Goal: Information Seeking & Learning: Learn about a topic

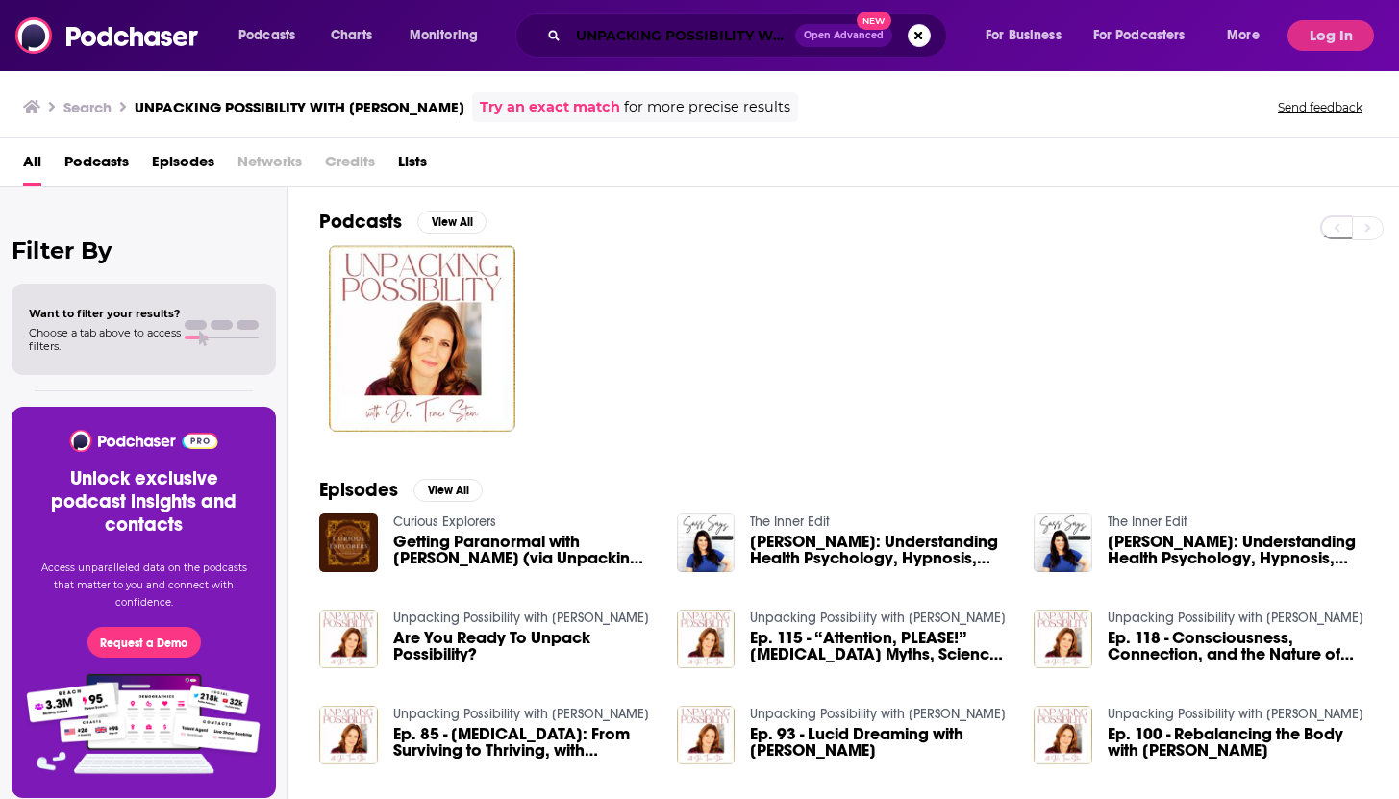
click at [762, 41] on input "UNPACKING POSSIBILITY WITH [PERSON_NAME]" at bounding box center [681, 35] width 227 height 31
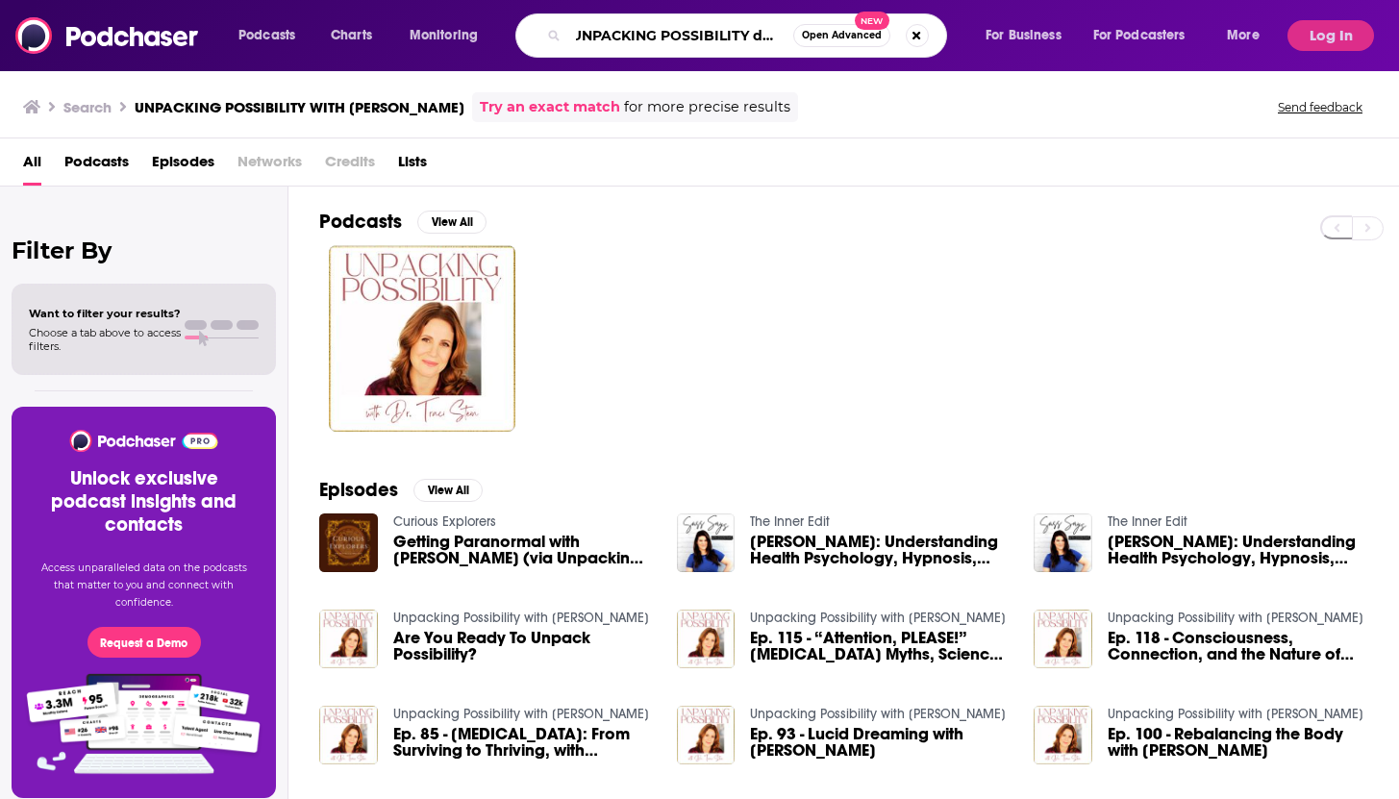
scroll to position [0, 13]
type input "UNPACKING POSSIBILITY danicWITH [PERSON_NAME]"
click at [913, 42] on button "Search podcasts, credits, & more..." at bounding box center [917, 35] width 23 height 23
click at [795, 34] on input "Search podcasts, credits, & more..." at bounding box center [699, 35] width 263 height 31
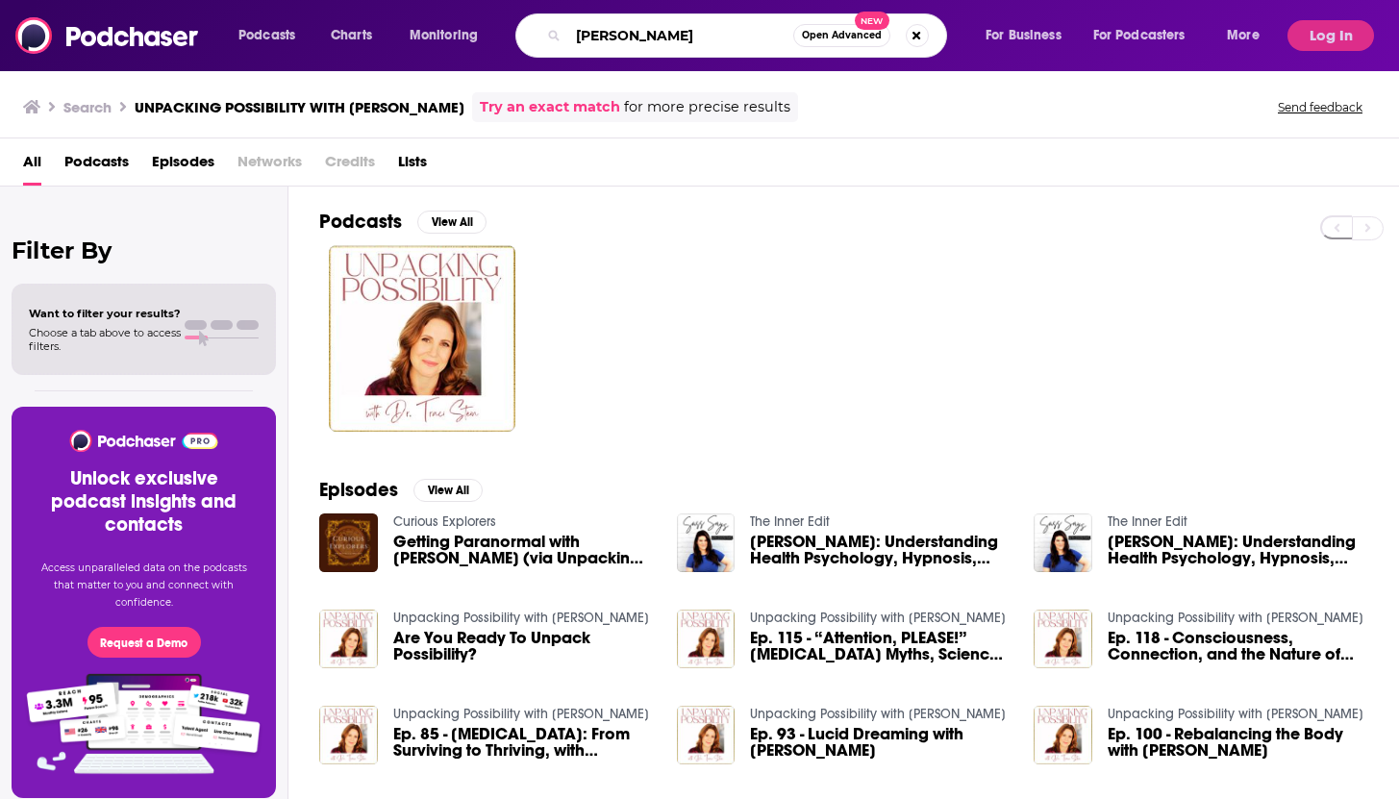
type input "[PERSON_NAME]"
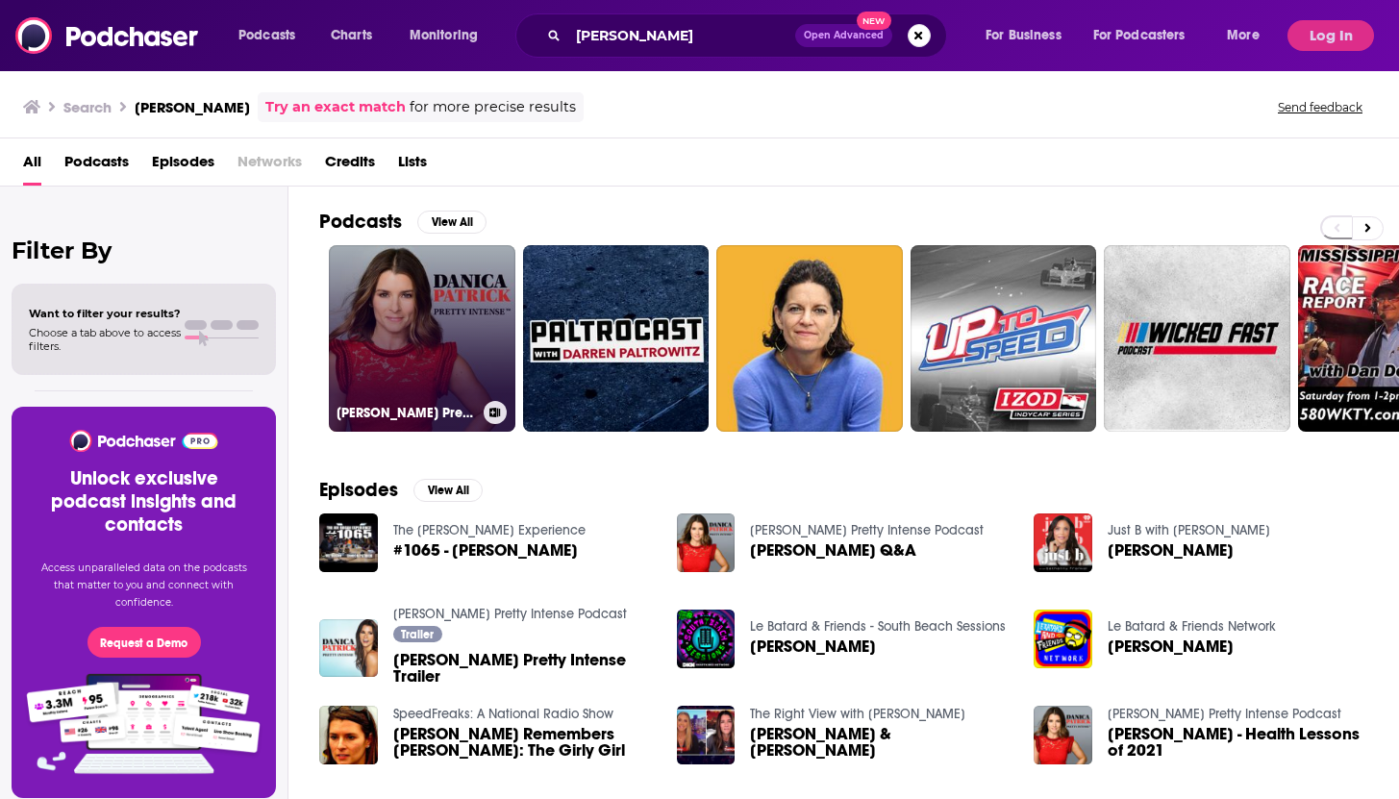
click at [467, 332] on link "[PERSON_NAME] Pretty Intense Podcast" at bounding box center [422, 338] width 187 height 187
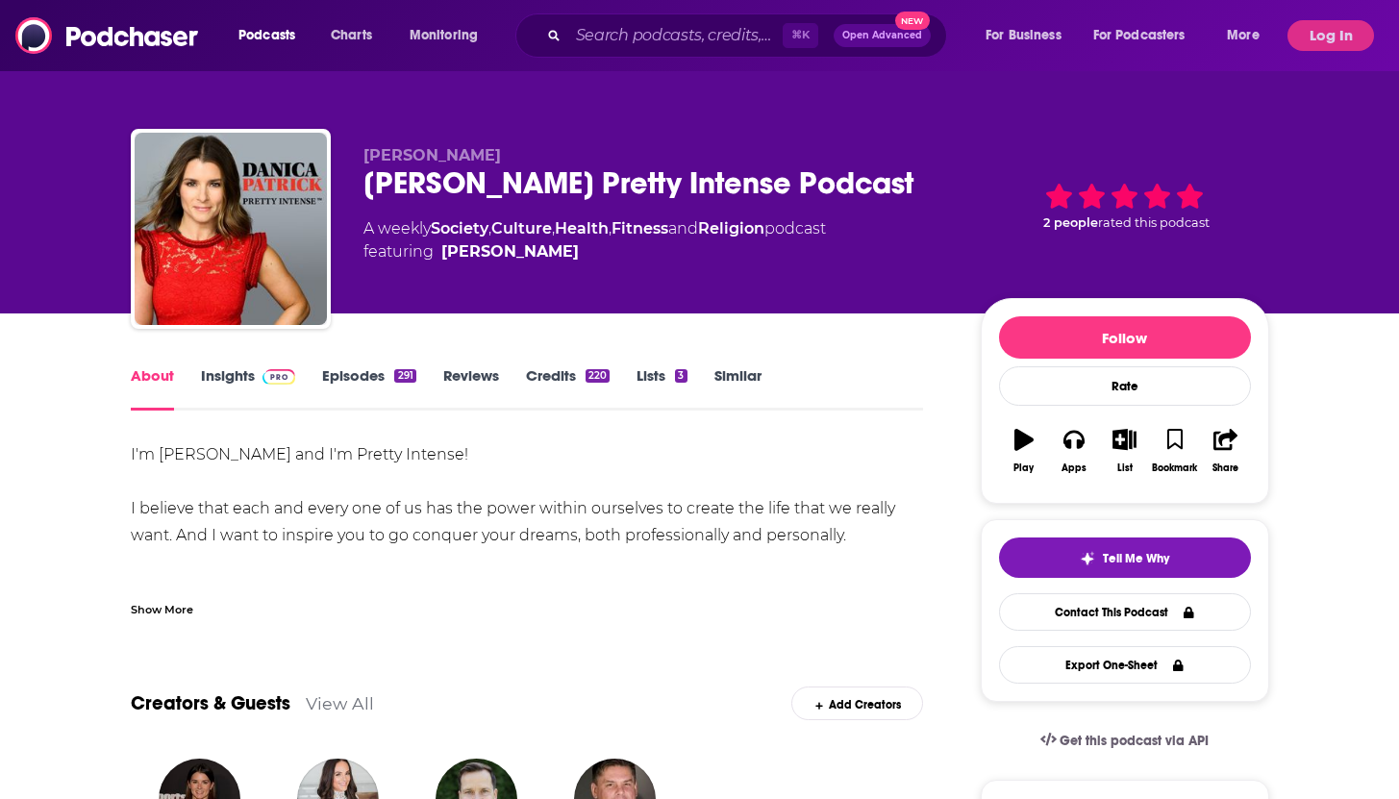
click at [237, 379] on link "Insights" at bounding box center [248, 388] width 95 height 44
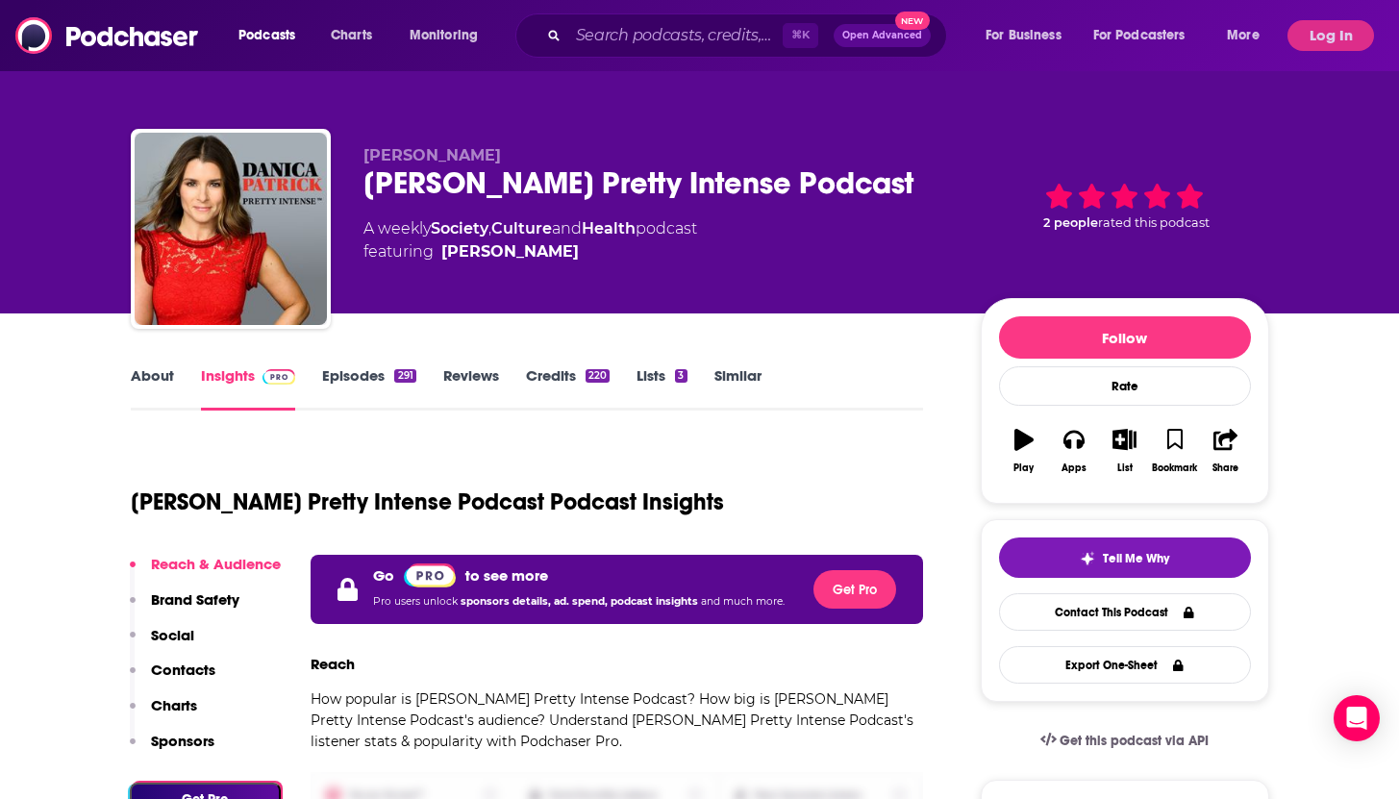
click at [158, 375] on link "About" at bounding box center [152, 388] width 43 height 44
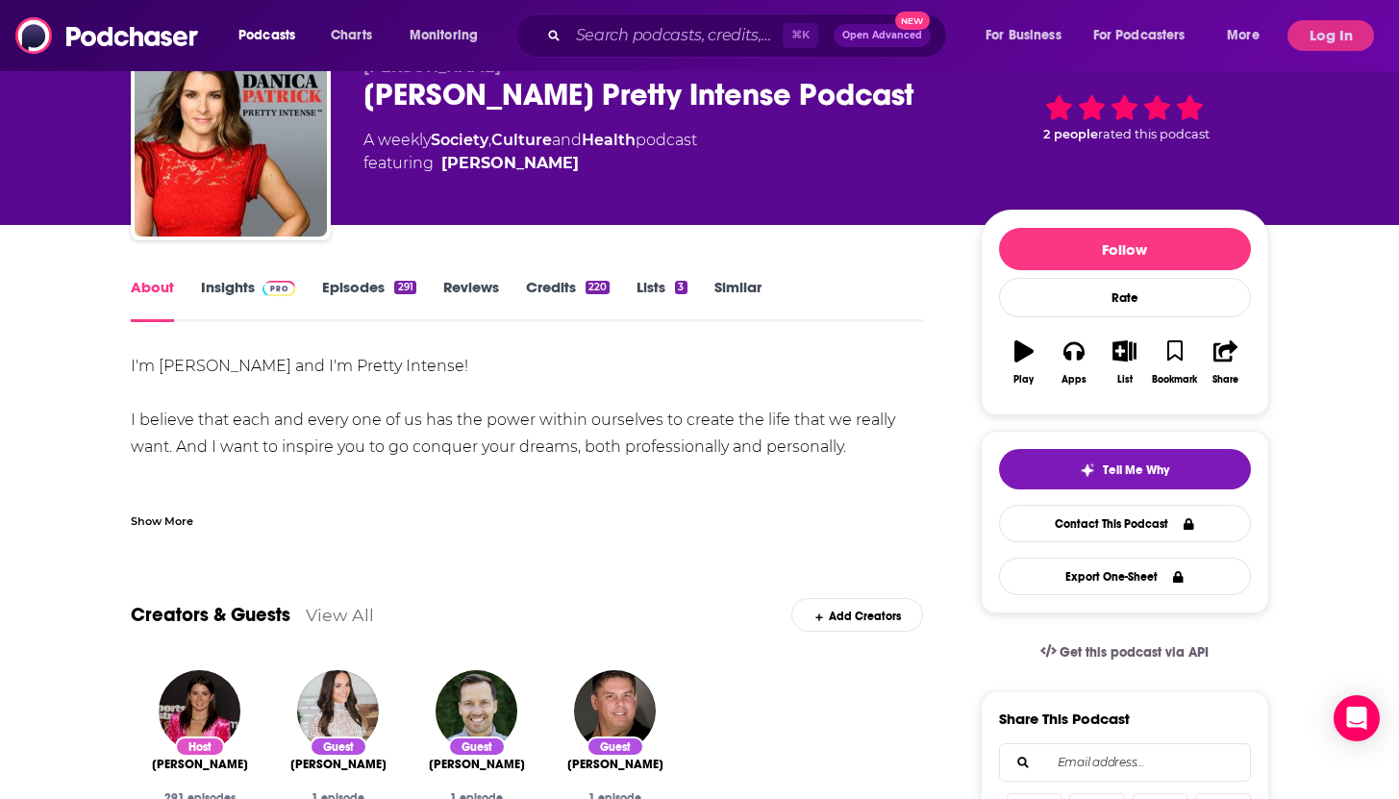
scroll to position [87, 0]
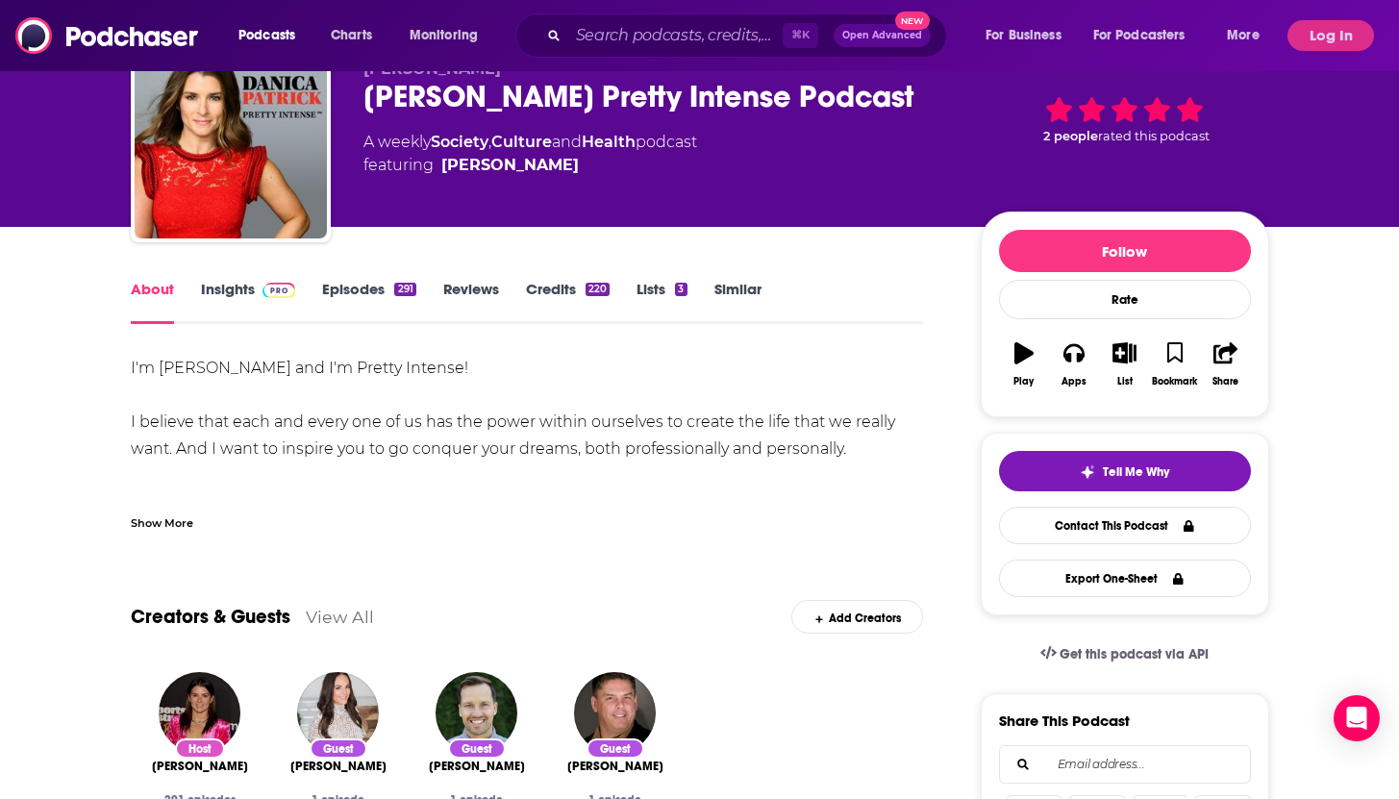
click at [352, 290] on link "Episodes 291" at bounding box center [368, 302] width 93 height 44
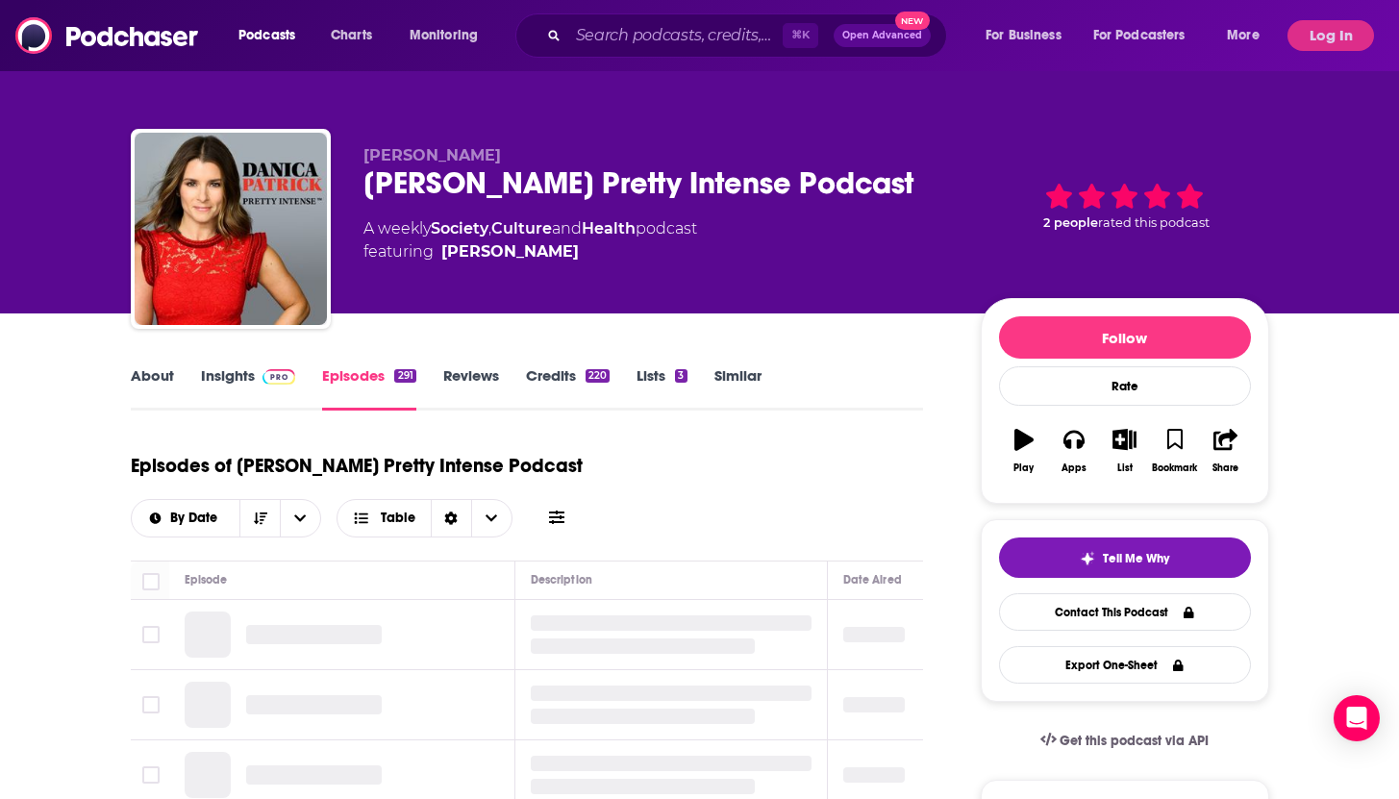
scroll to position [148, 0]
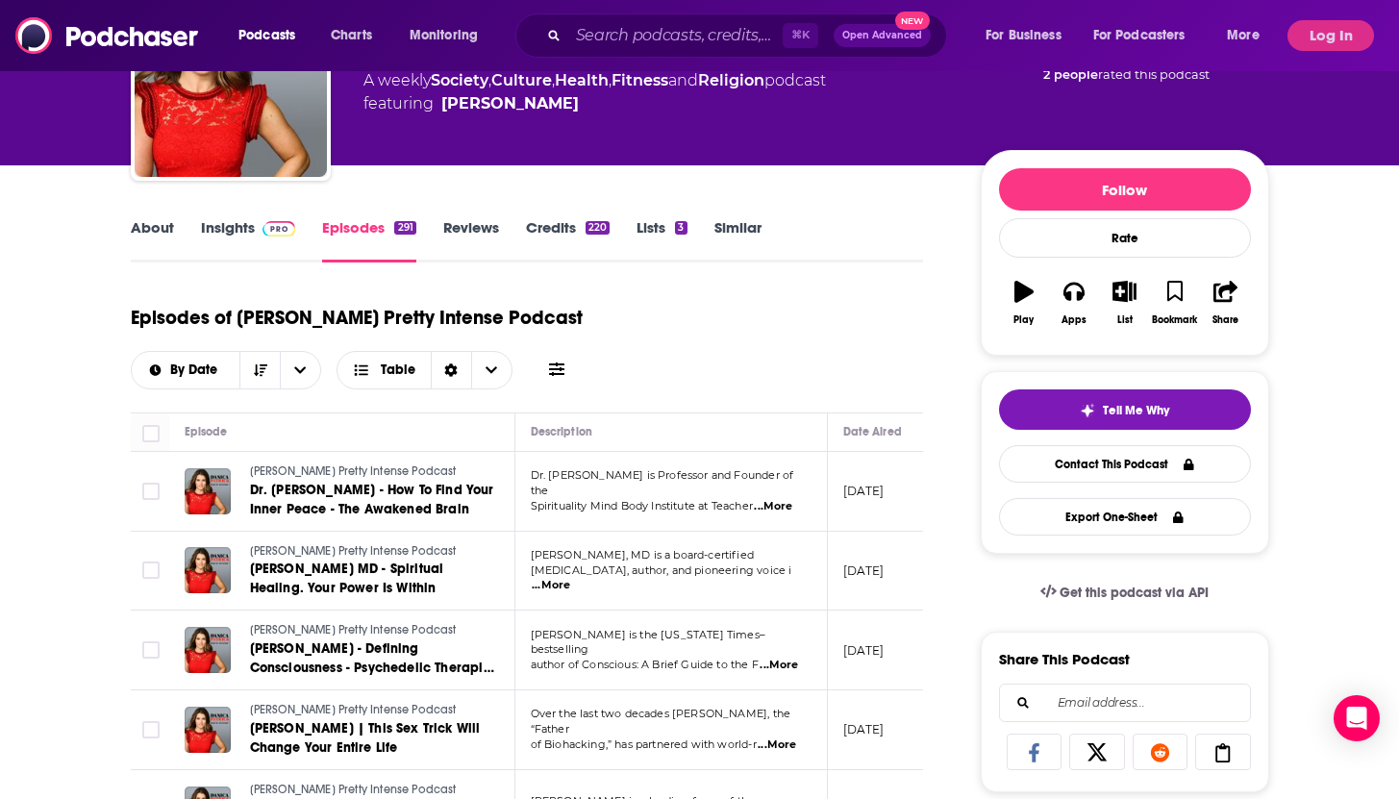
click at [163, 236] on link "About" at bounding box center [152, 240] width 43 height 44
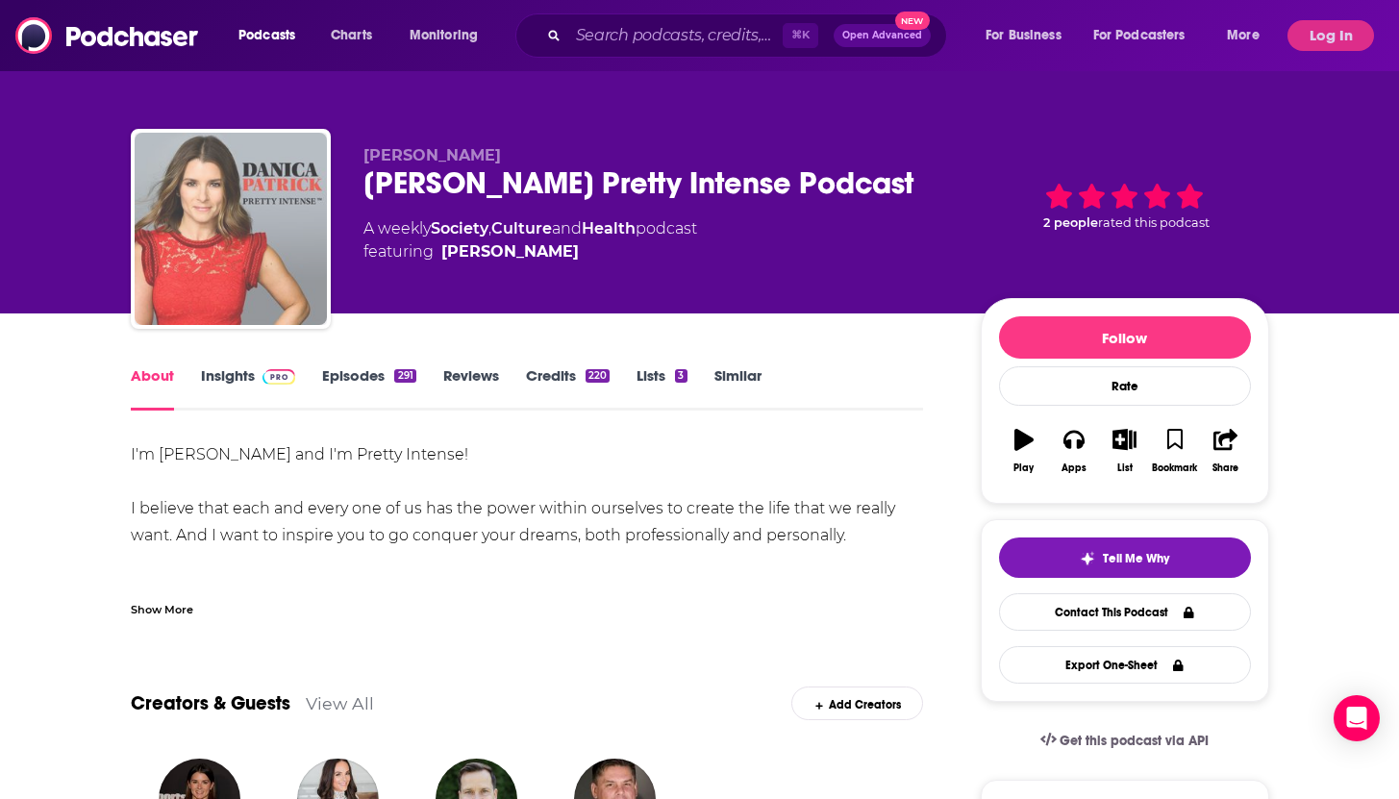
click at [263, 211] on img "Danica Patrick Pretty Intense Podcast" at bounding box center [231, 229] width 192 height 192
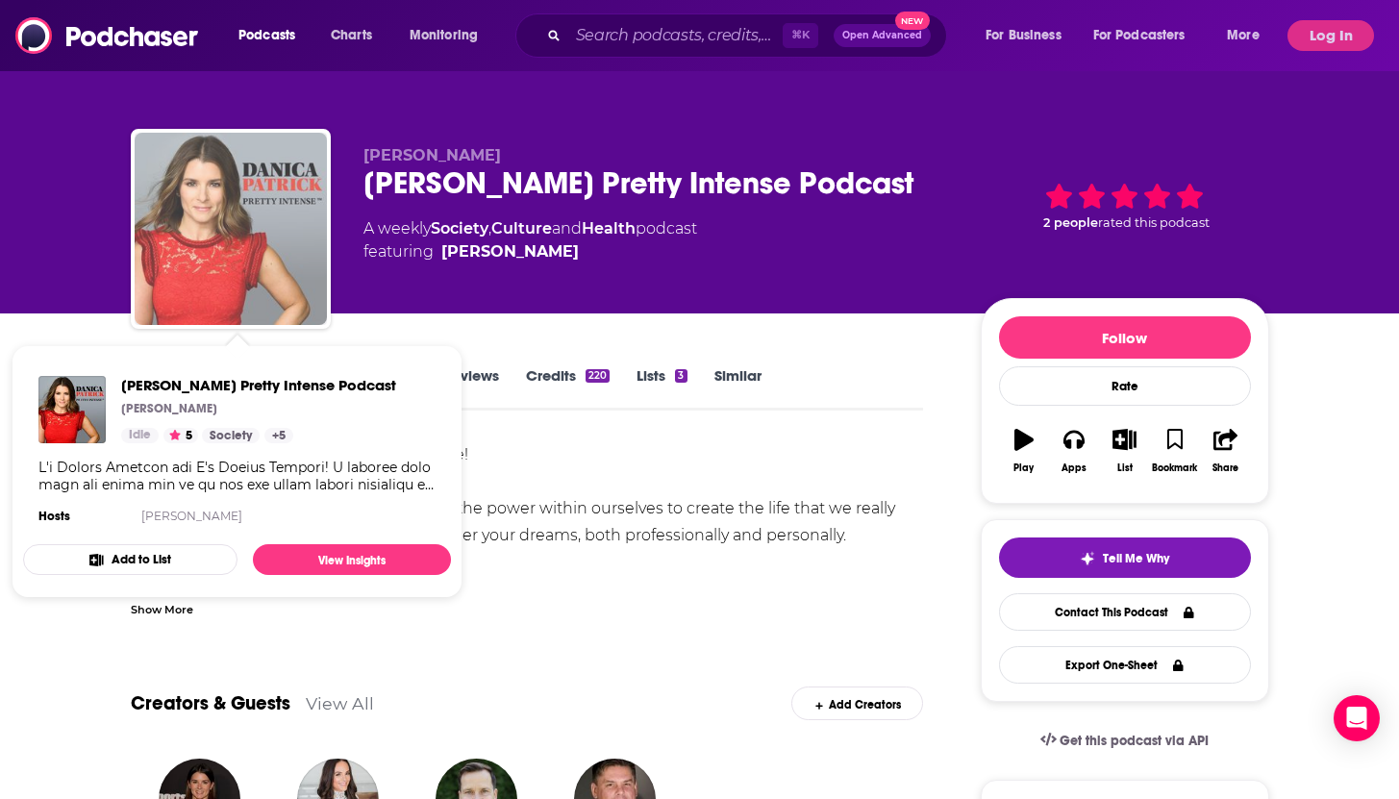
click at [263, 211] on img "Danica Patrick Pretty Intense Podcast" at bounding box center [231, 229] width 192 height 192
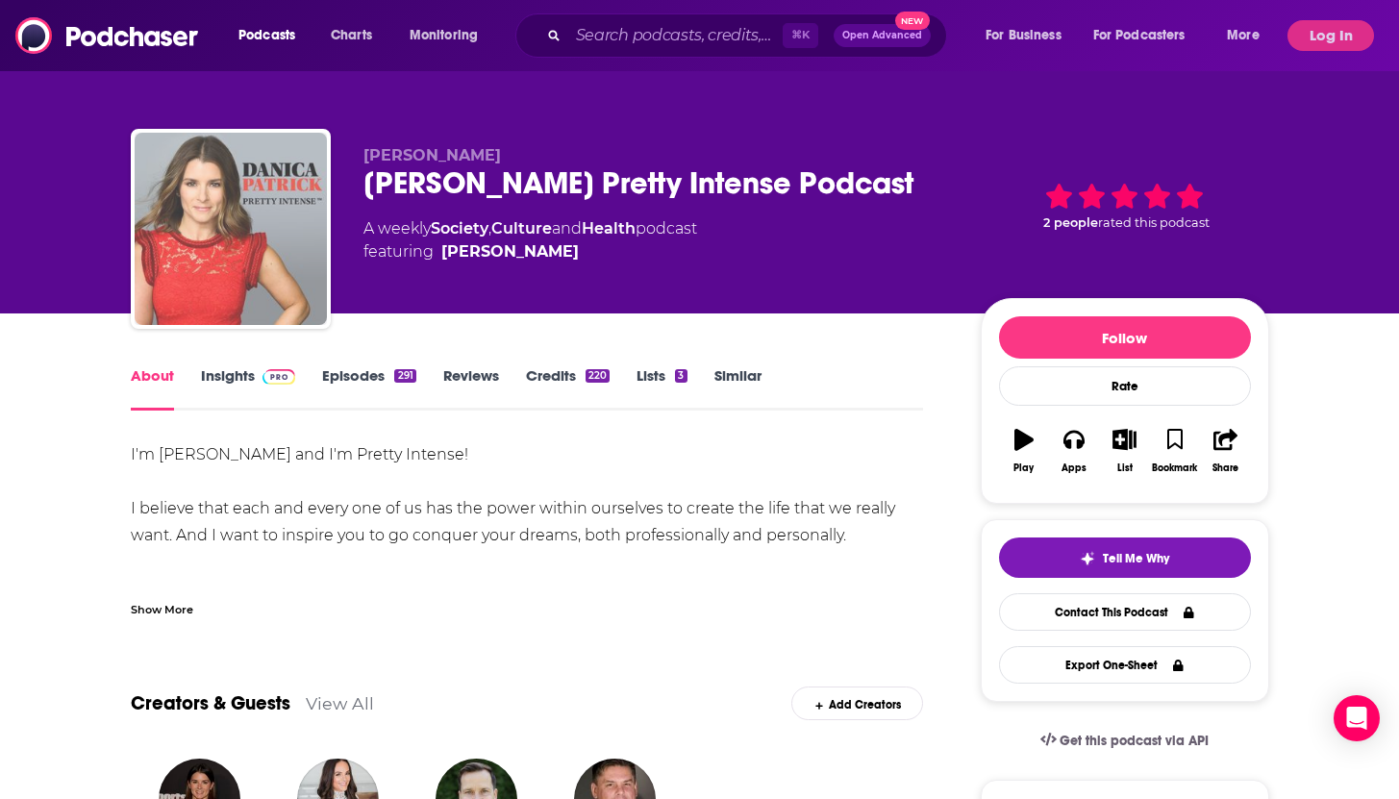
click at [263, 211] on img "Danica Patrick Pretty Intense Podcast" at bounding box center [231, 229] width 192 height 192
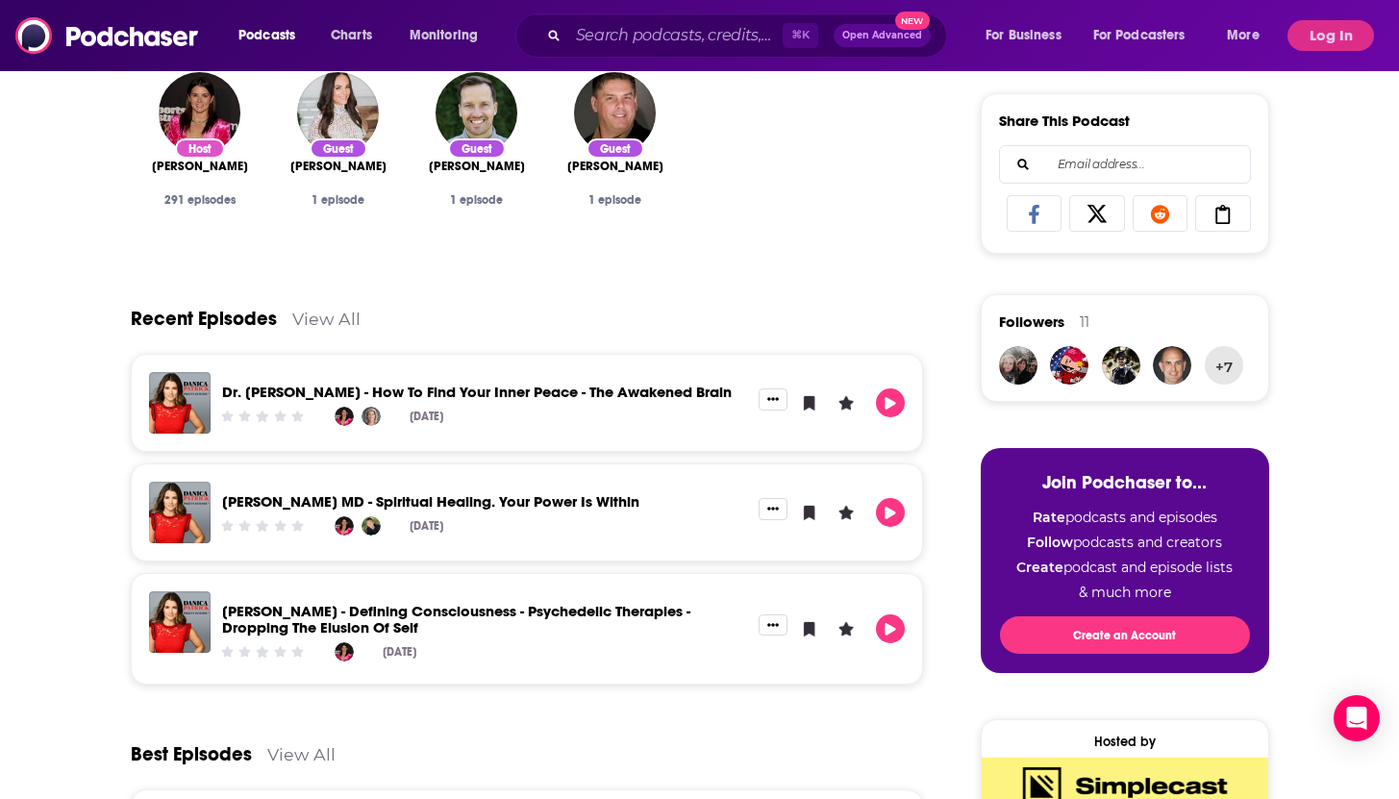
scroll to position [115, 0]
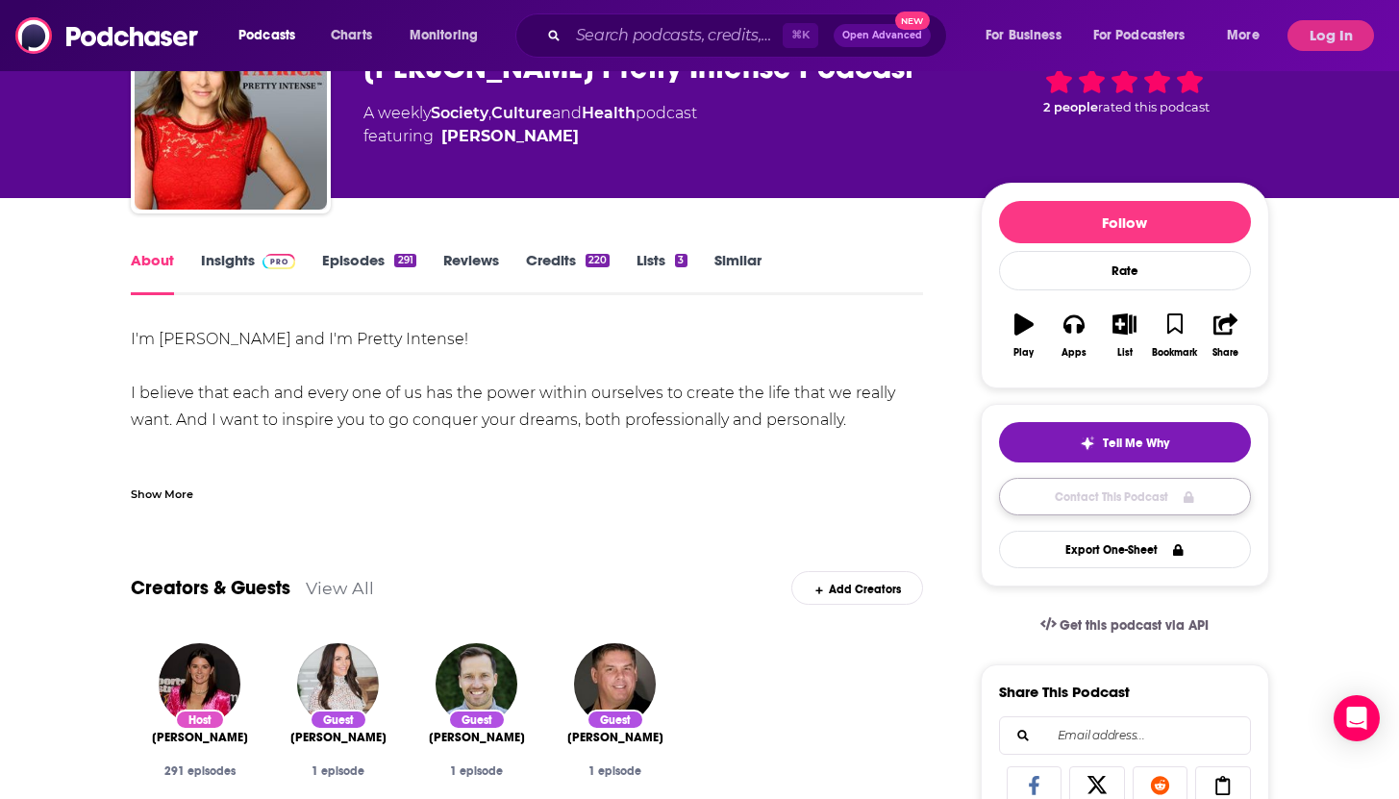
click at [1143, 504] on link "Contact This Podcast" at bounding box center [1125, 497] width 252 height 38
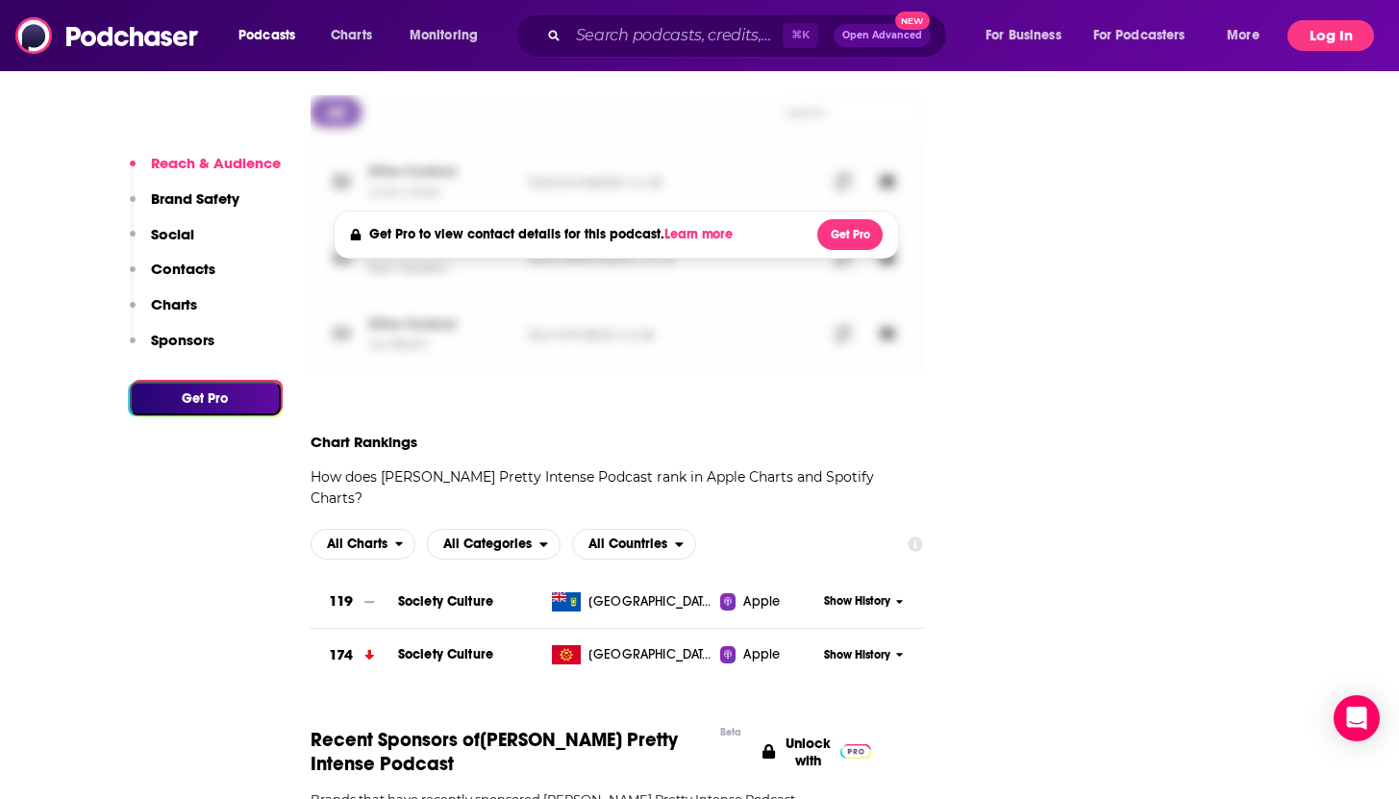
click at [1328, 23] on button "Log In" at bounding box center [1331, 35] width 87 height 31
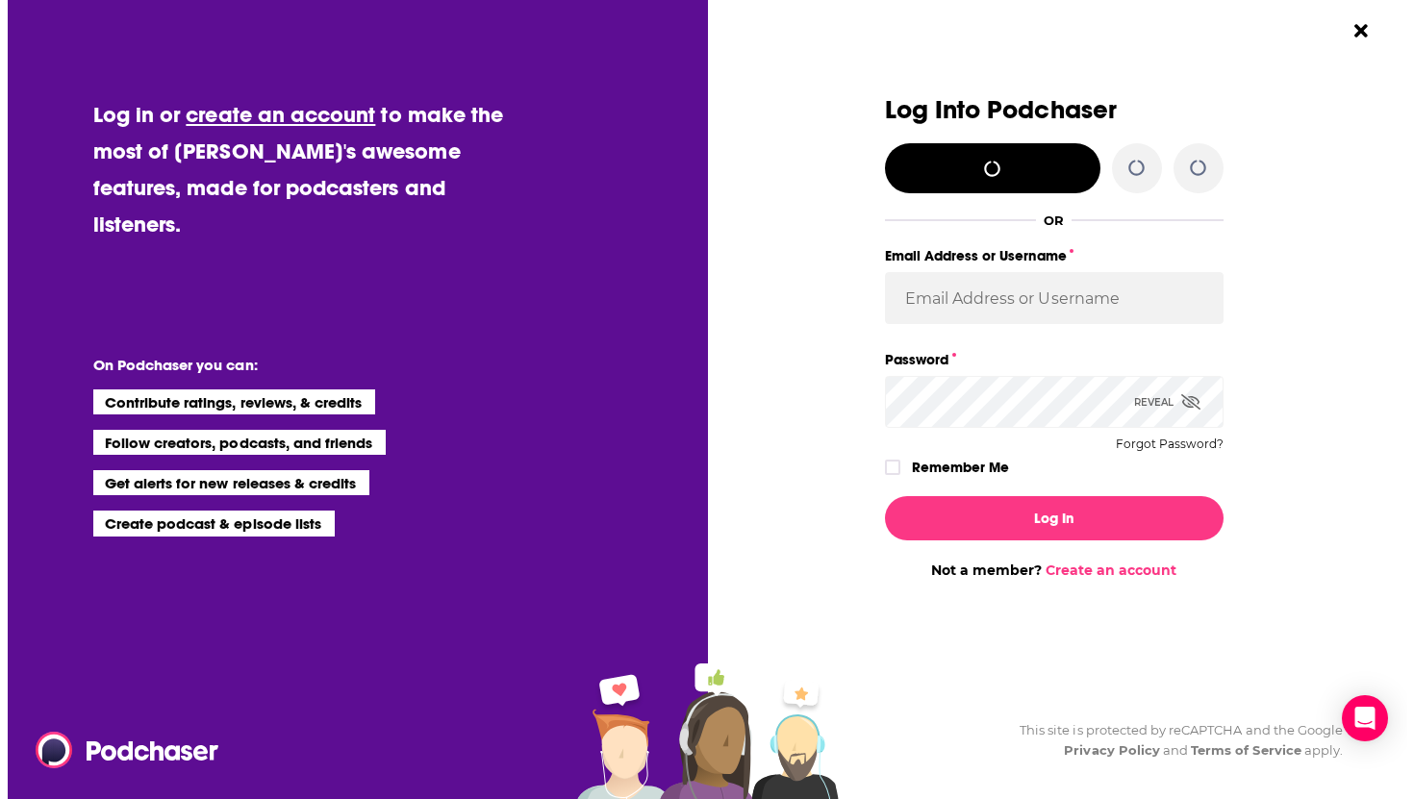
scroll to position [0, 0]
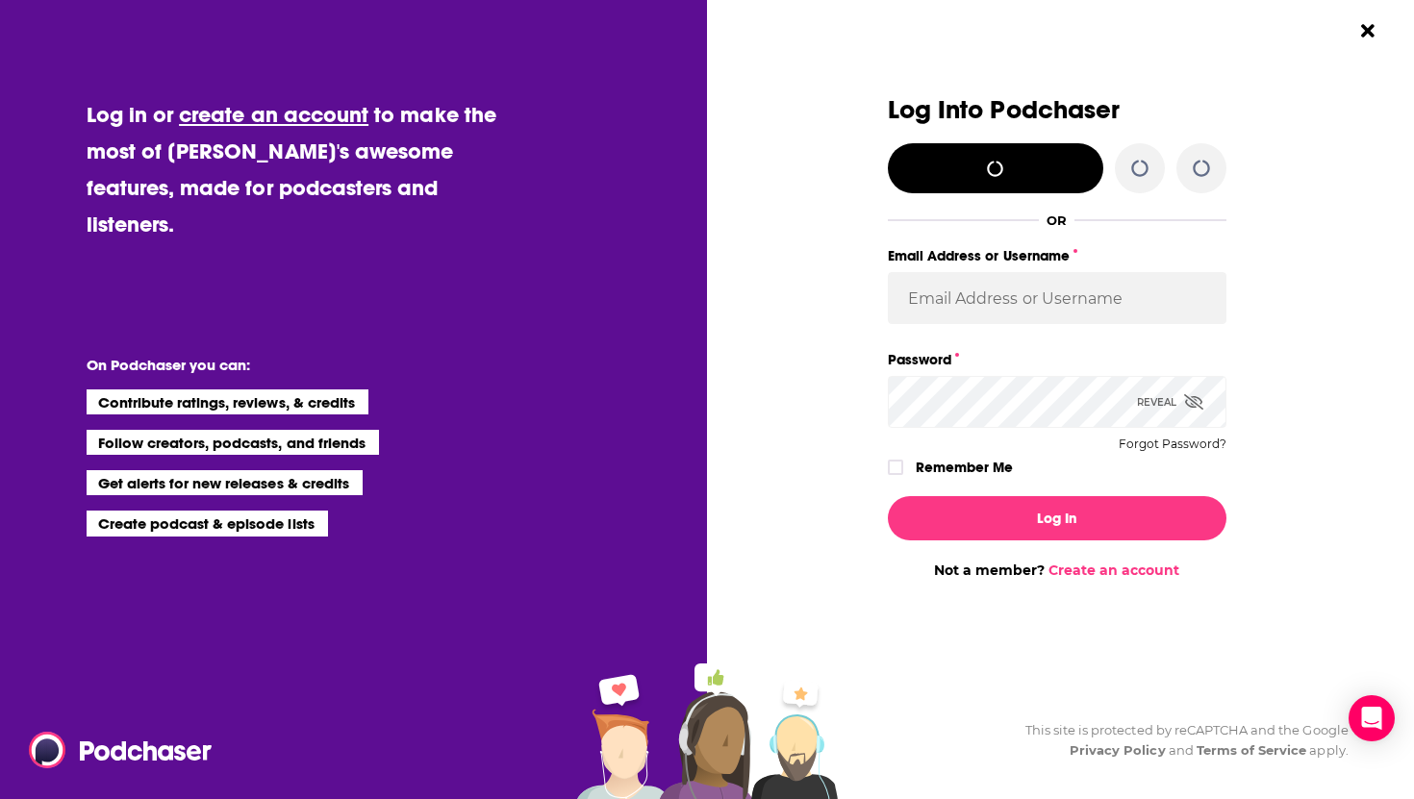
click at [1331, 34] on div "Log Into Podchaser OR Email Address or Username Password Reveal Forgot Password…" at bounding box center [1067, 399] width 692 height 799
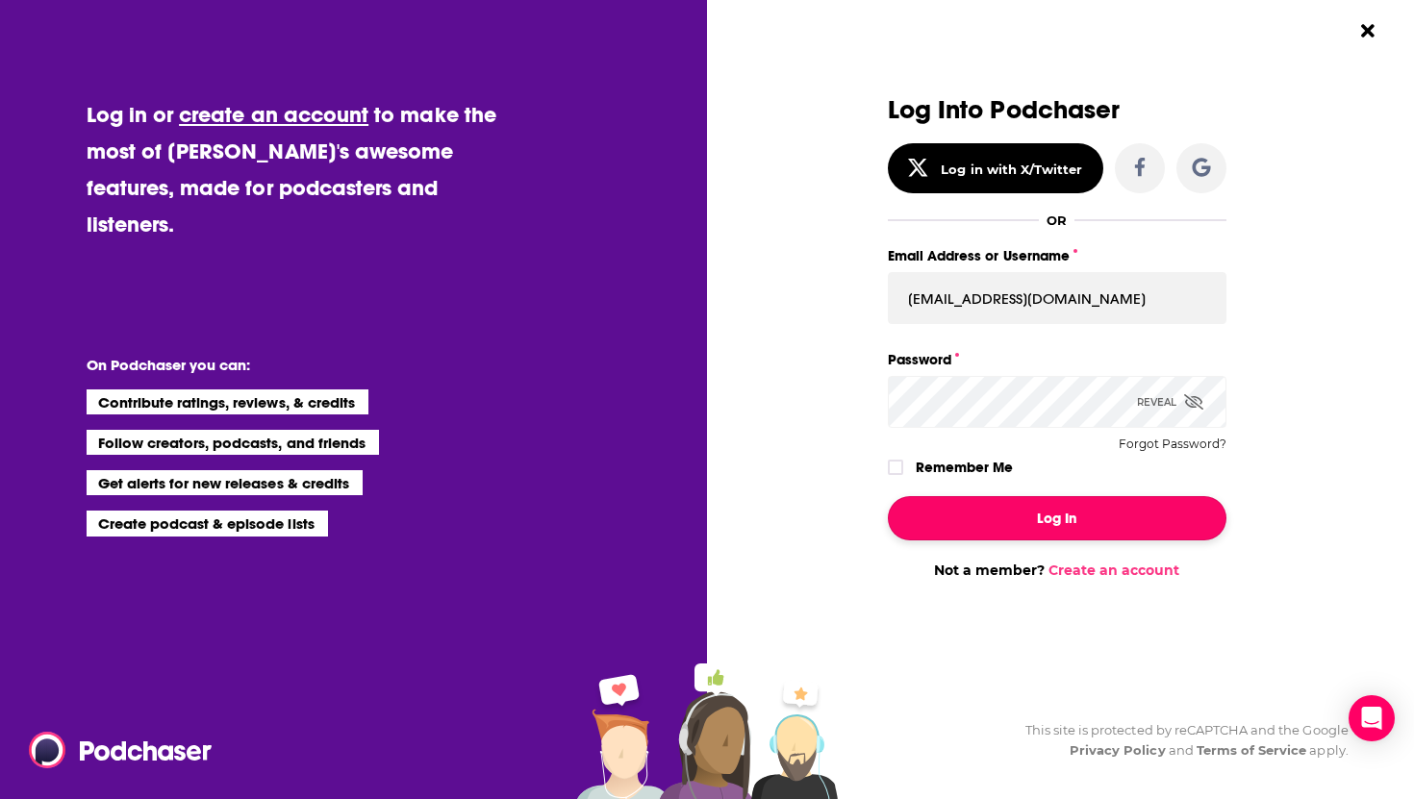
click at [976, 514] on button "Log In" at bounding box center [1057, 518] width 338 height 44
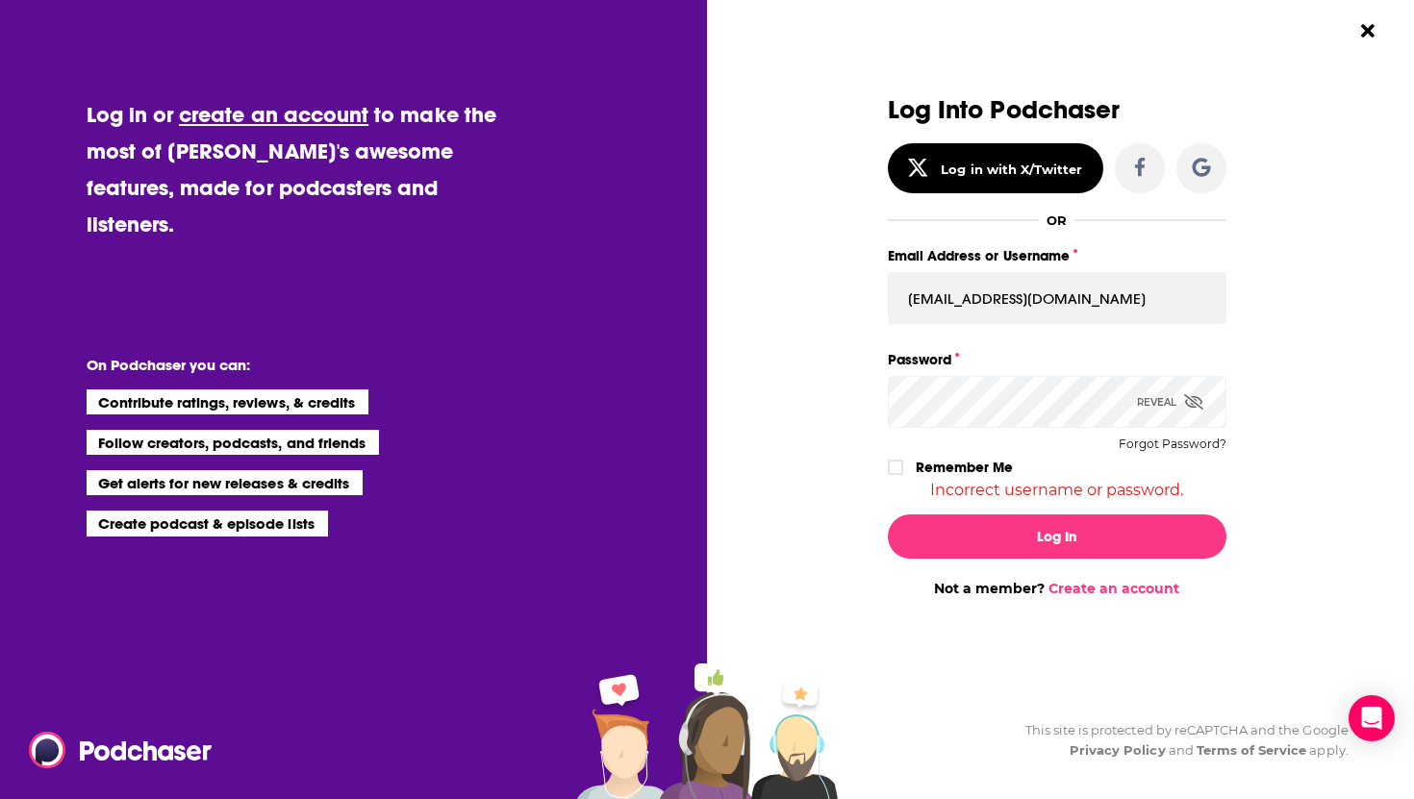
click at [1194, 402] on icon "Dialog" at bounding box center [1193, 401] width 19 height 15
click at [899, 465] on icon "Dialog" at bounding box center [895, 468] width 12 height 12
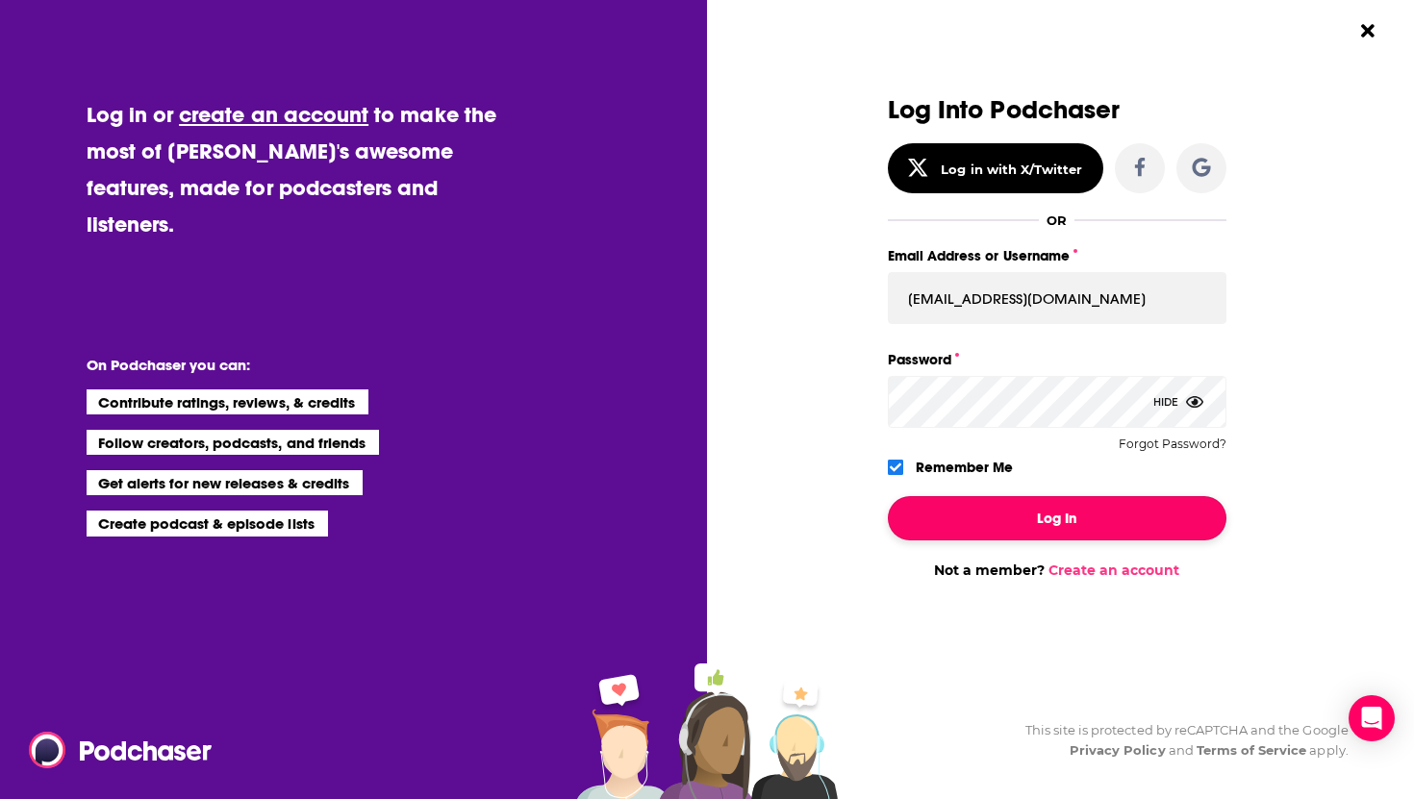
click at [1022, 523] on button "Log In" at bounding box center [1057, 518] width 338 height 44
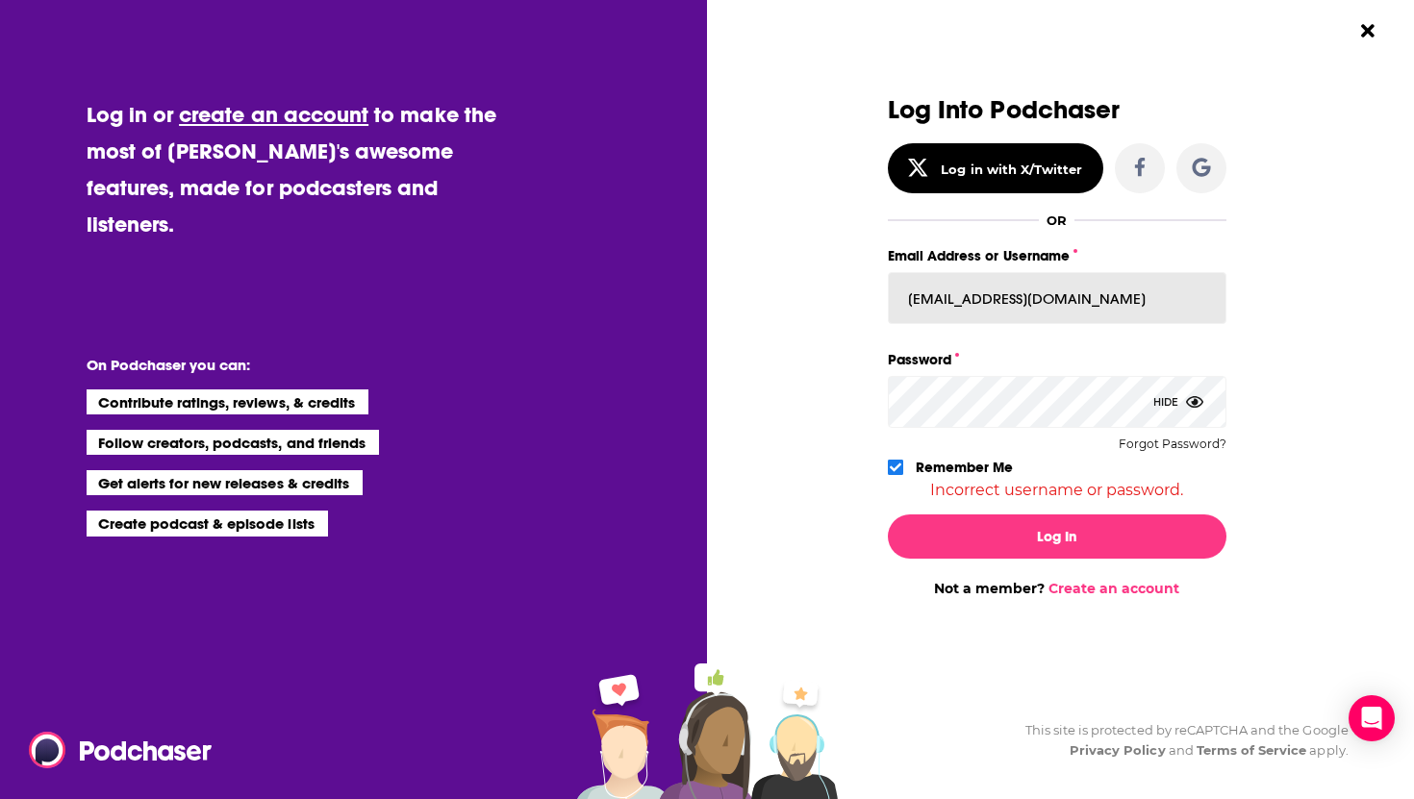
drag, startPoint x: 1098, startPoint y: 293, endPoint x: 762, endPoint y: 265, distance: 337.7
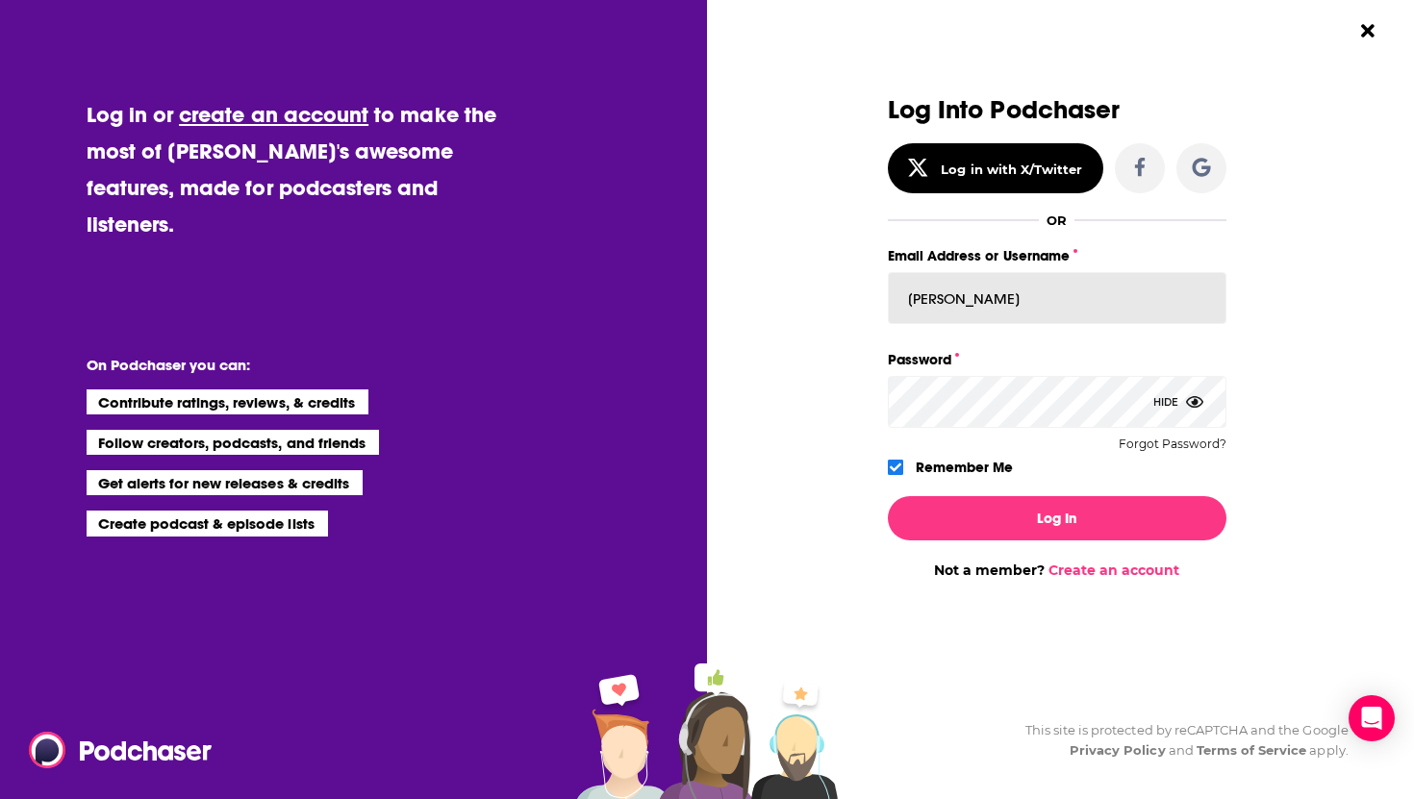
type input "[PERSON_NAME][EMAIL_ADDRESS][DOMAIN_NAME]"
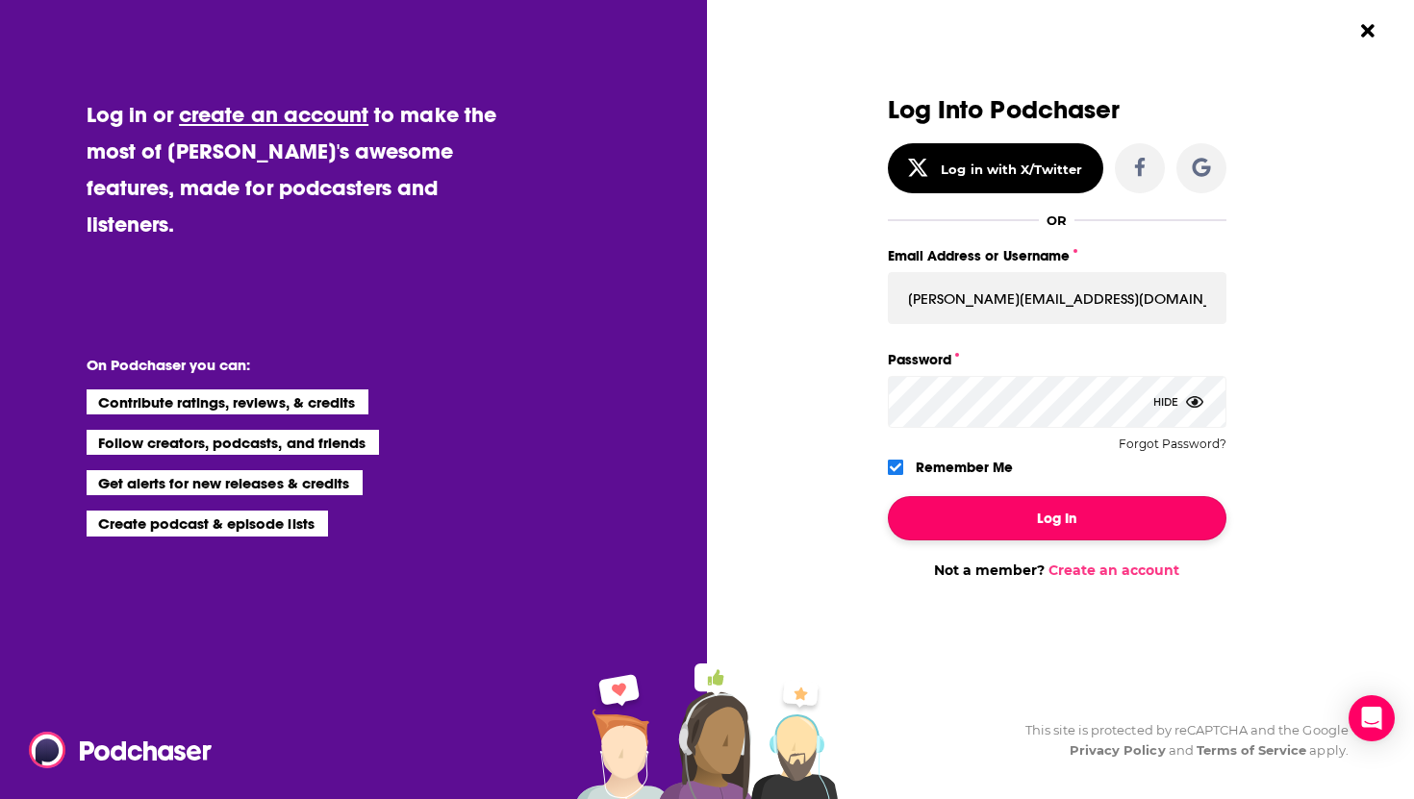
click at [1043, 526] on button "Log In" at bounding box center [1057, 518] width 338 height 44
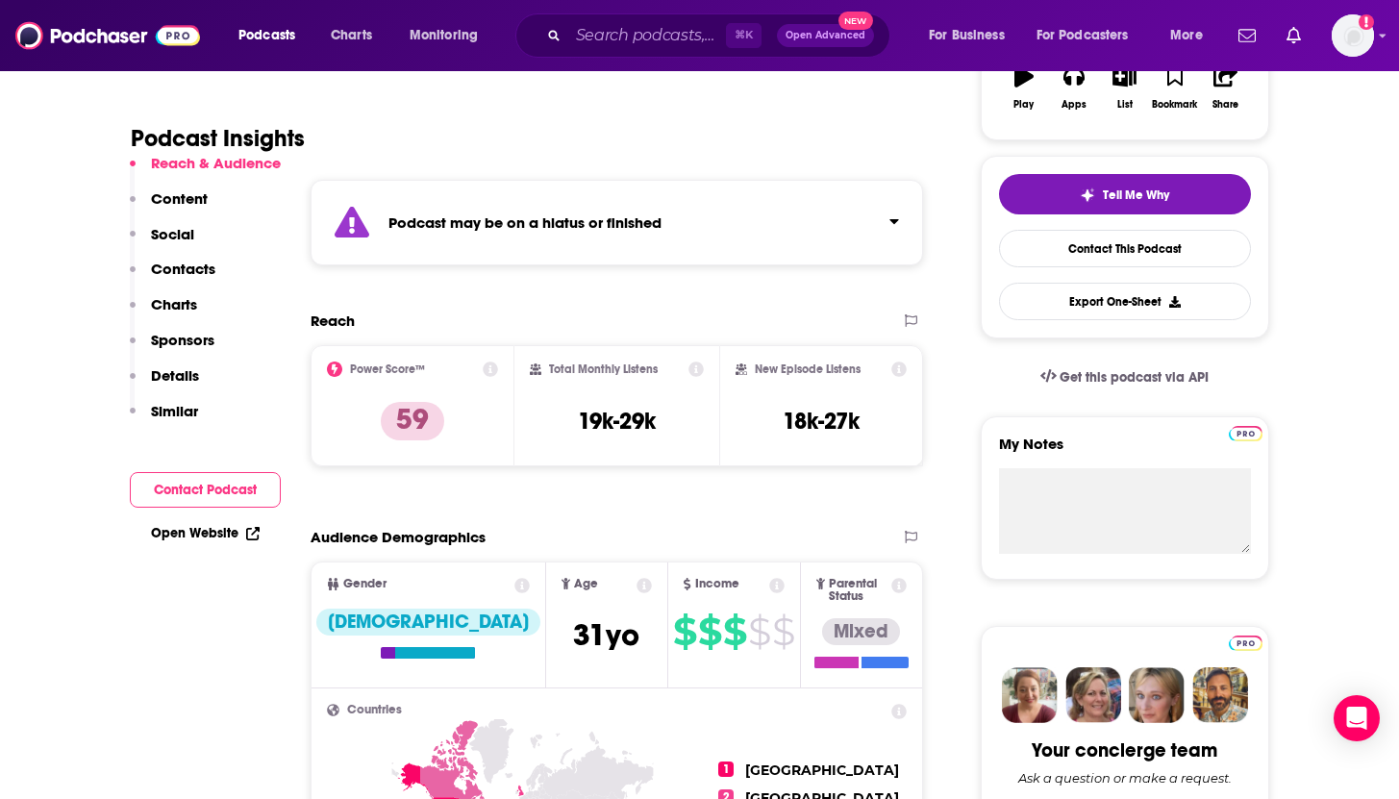
scroll to position [327, 0]
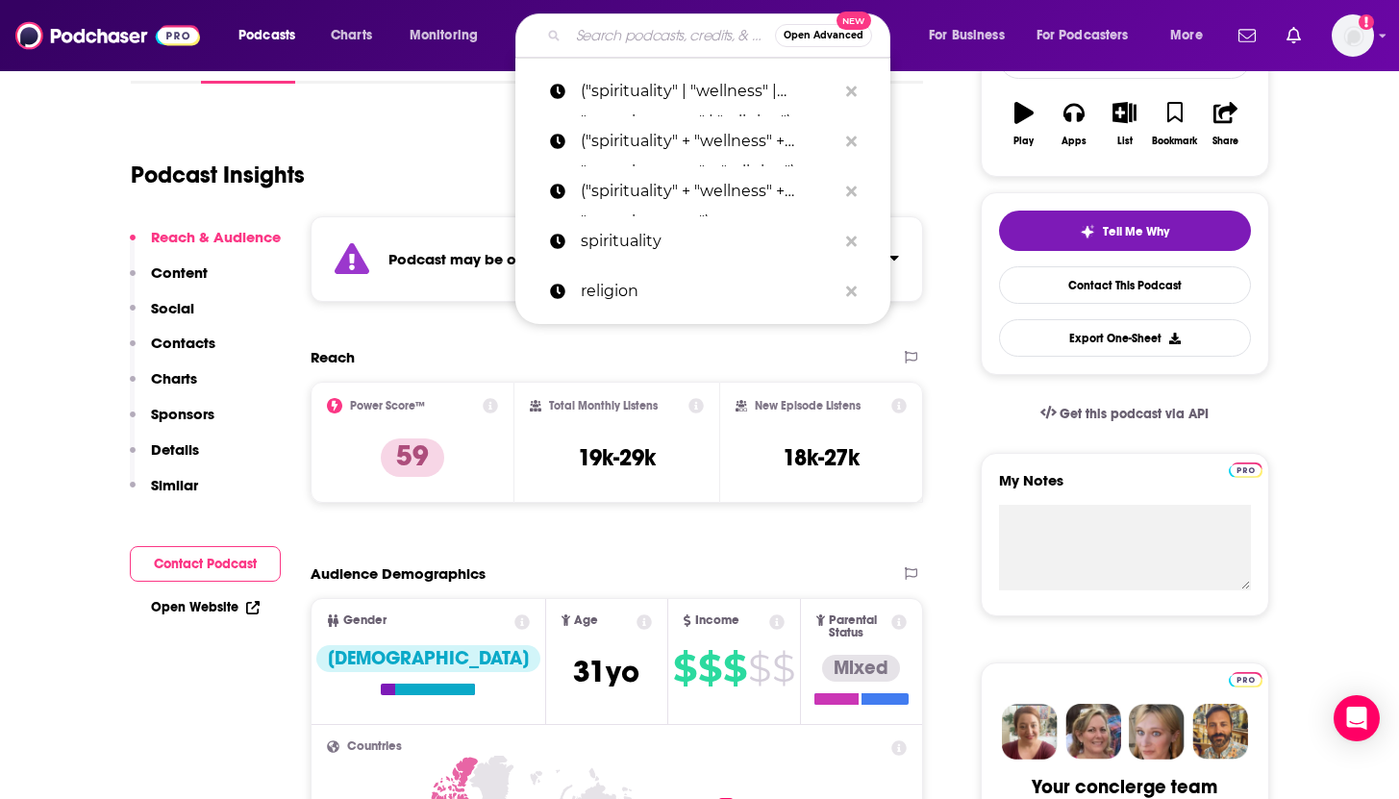
click at [644, 34] on input "Search podcasts, credits, & more..." at bounding box center [671, 35] width 207 height 31
click at [433, 124] on div "Podcast Insights" at bounding box center [520, 163] width 778 height 98
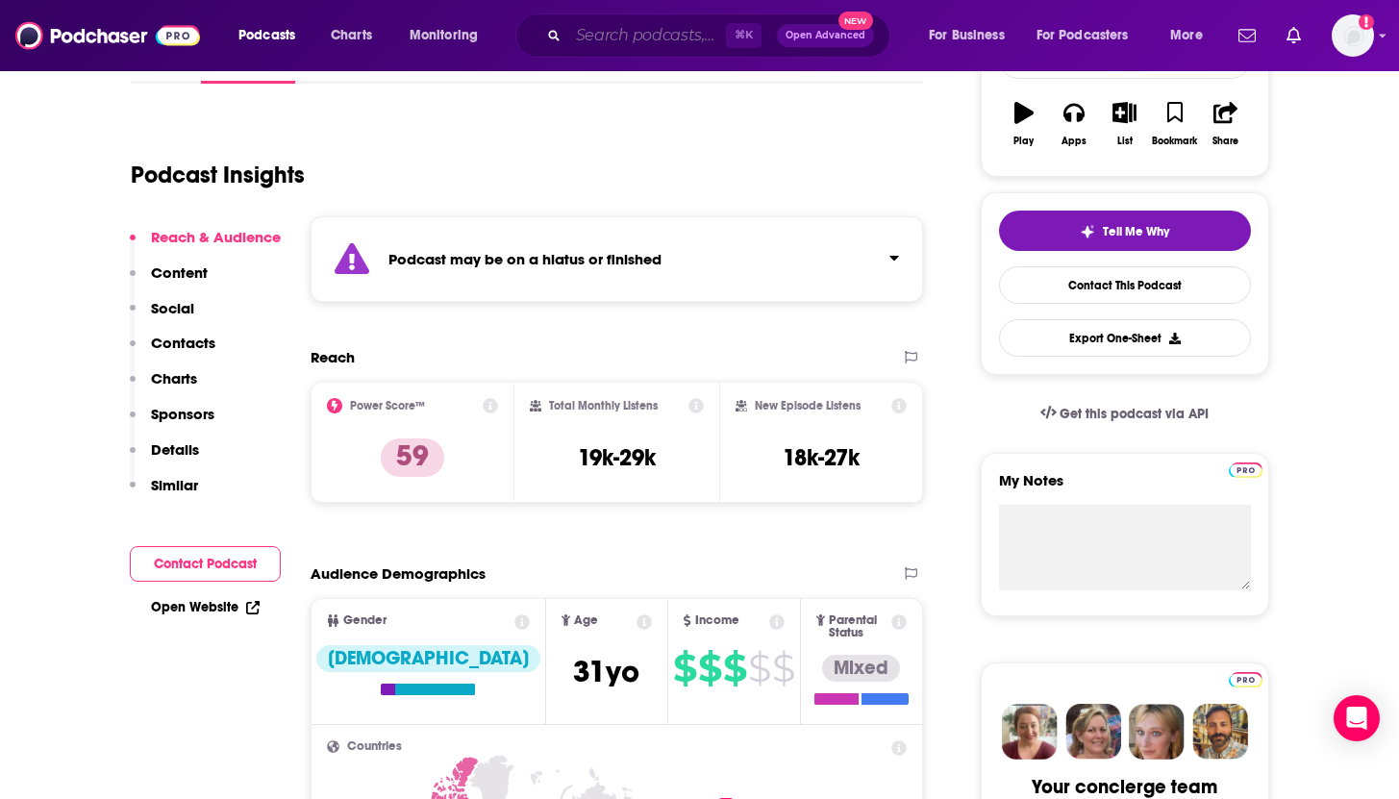
click at [599, 33] on input "Search podcasts, credits, & more..." at bounding box center [647, 35] width 158 height 31
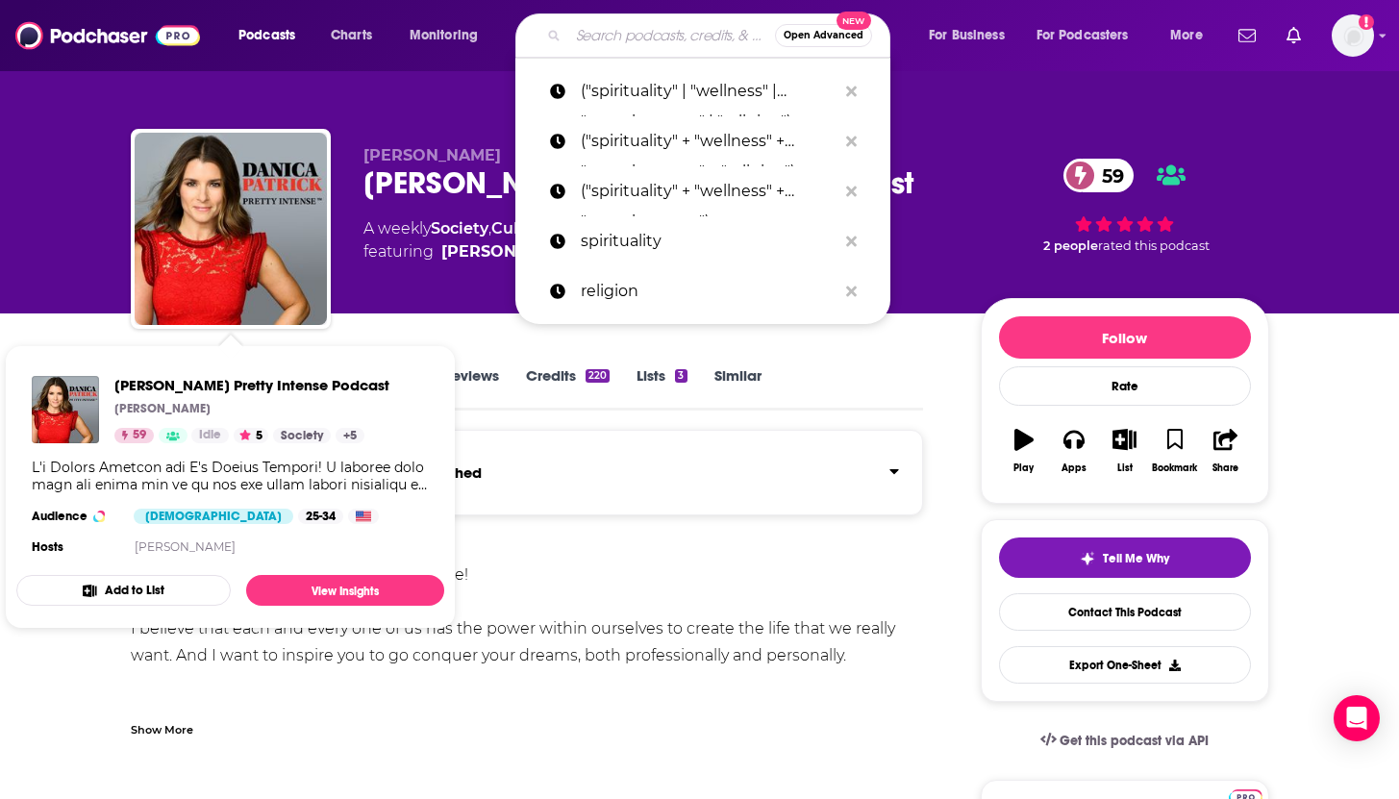
click at [385, 243] on span "featuring [PERSON_NAME]" at bounding box center [530, 251] width 334 height 23
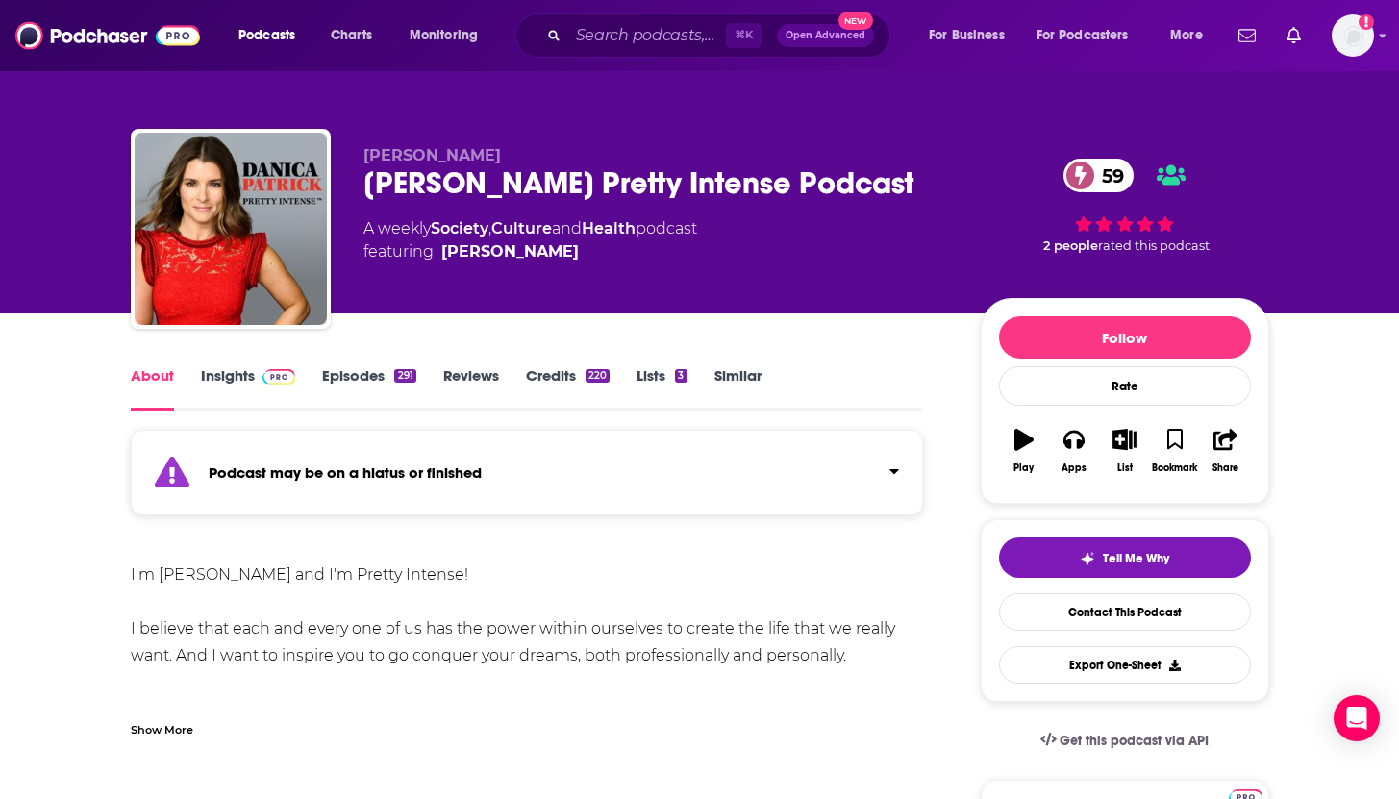
click at [228, 367] on link "Insights" at bounding box center [248, 388] width 95 height 44
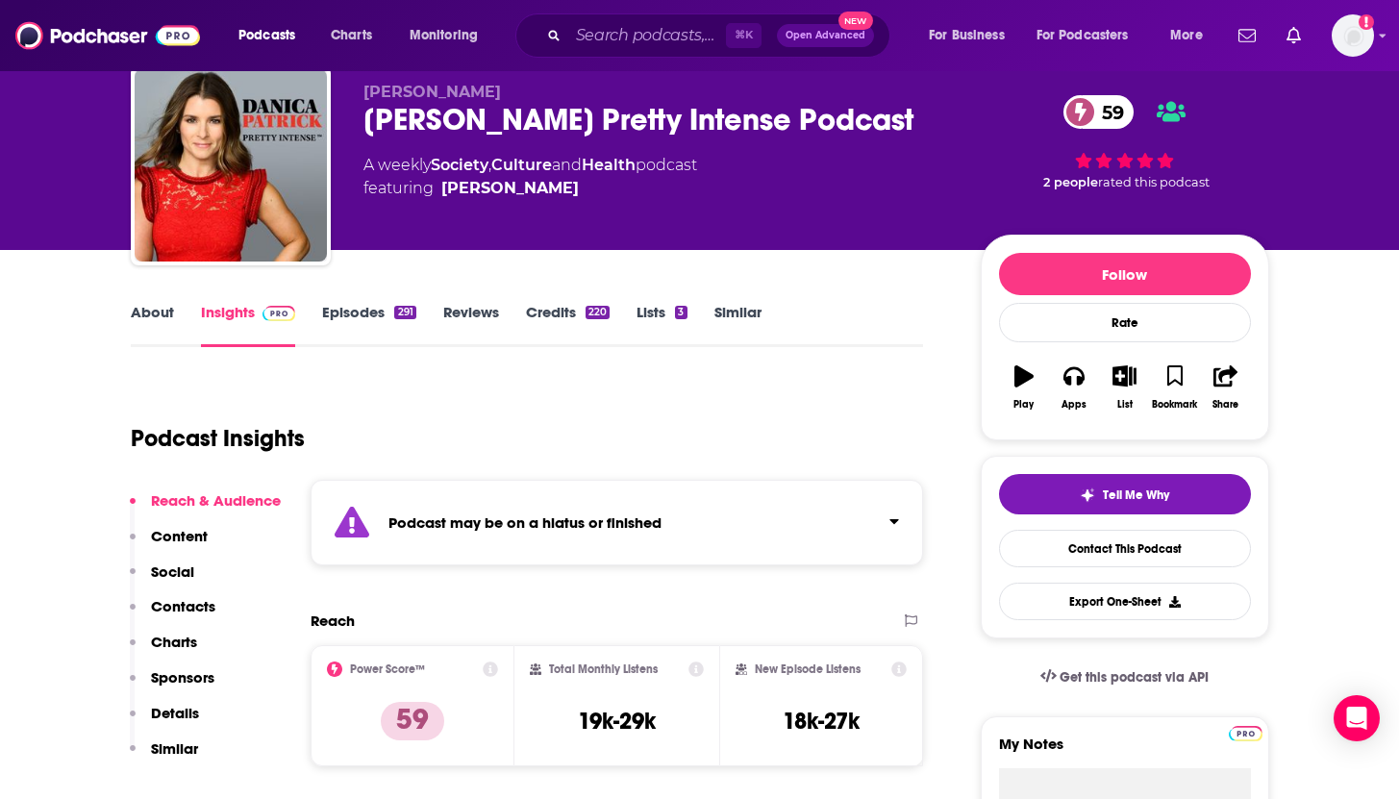
scroll to position [175, 0]
